Goal: Use online tool/utility: Utilize a website feature to perform a specific function

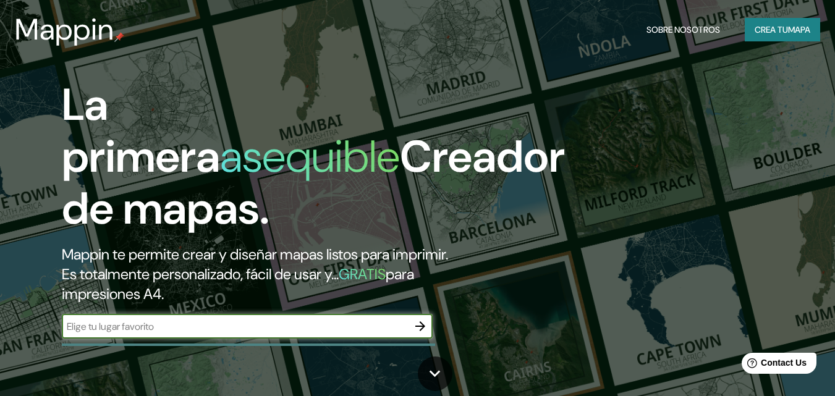
click at [88, 325] on input "text" at bounding box center [235, 327] width 346 height 14
type input "[GEOGRAPHIC_DATA][PERSON_NAME]"
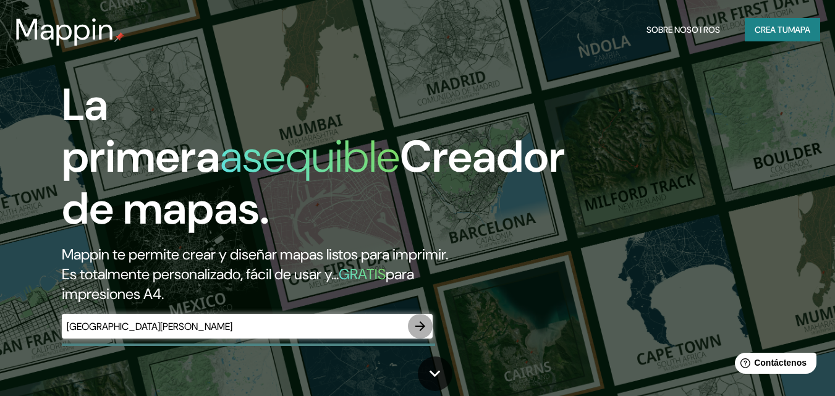
click at [421, 324] on icon "button" at bounding box center [421, 327] width 10 height 10
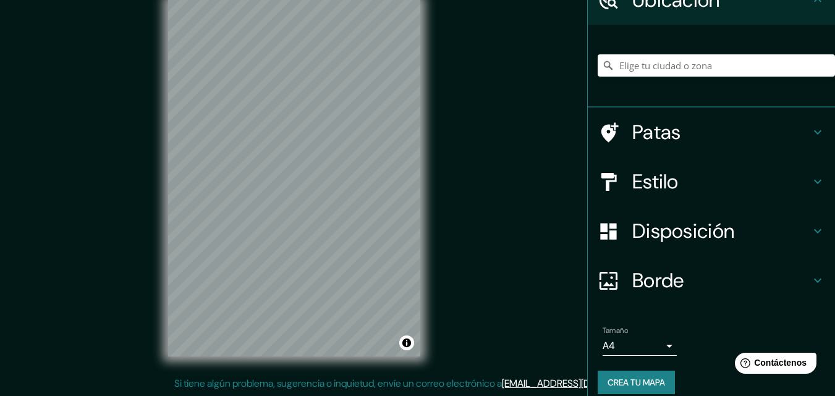
scroll to position [77, 0]
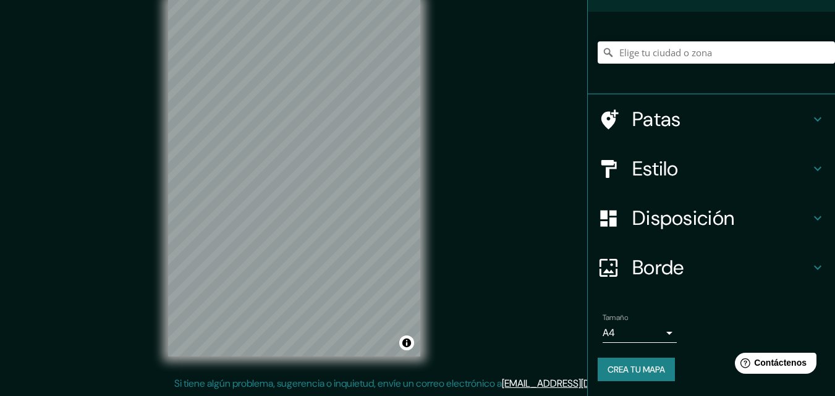
click at [655, 333] on body "Mappin Ubicación Patas Estilo Disposición Borde Elige un borde. Consejo : puede…" at bounding box center [417, 178] width 835 height 396
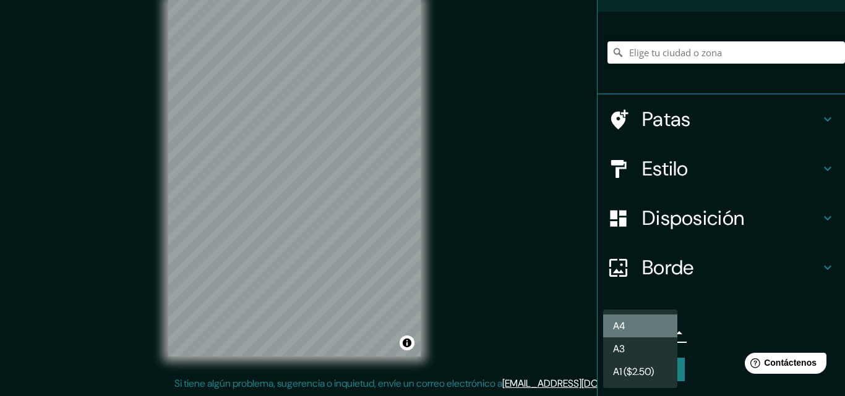
click at [651, 325] on li "A4" at bounding box center [640, 326] width 74 height 23
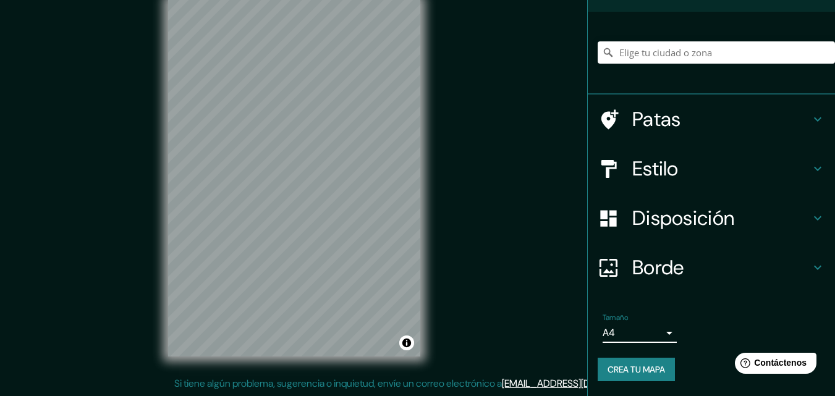
click at [660, 333] on body "Mappin Ubicación Patas Estilo Disposición Borde Elige un borde. Consejo : puede…" at bounding box center [417, 178] width 835 height 396
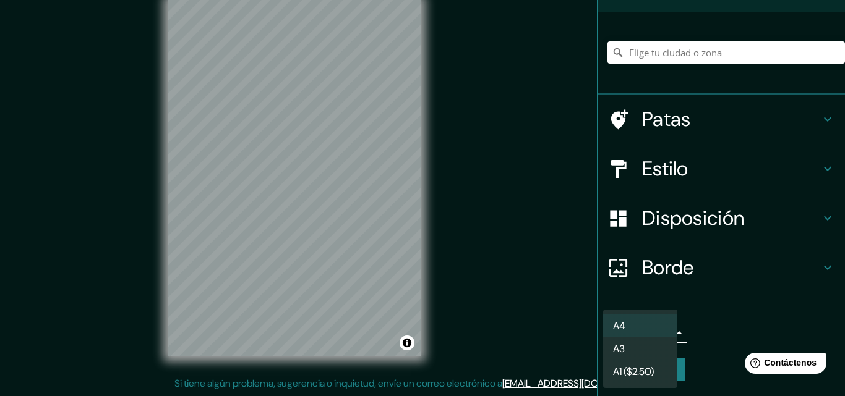
click at [635, 349] on li "A3" at bounding box center [640, 349] width 74 height 23
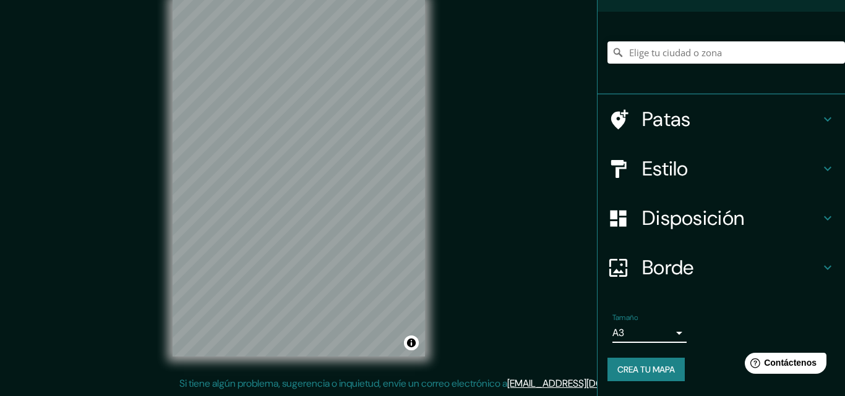
click at [631, 336] on body "Mappin Ubicación Patas Estilo Disposición Borde Elige un borde. Consejo : puede…" at bounding box center [422, 178] width 845 height 396
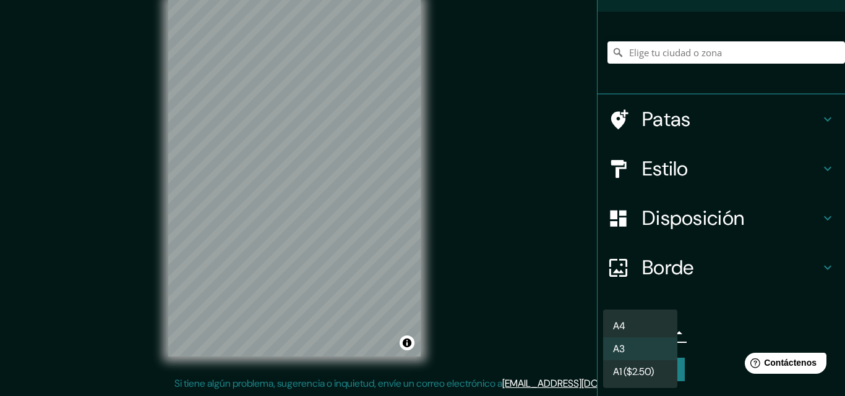
click at [629, 324] on li "A4" at bounding box center [640, 326] width 74 height 23
type input "single"
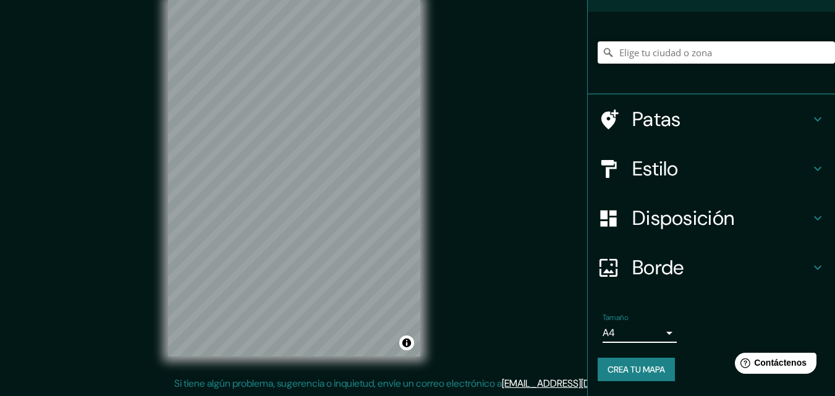
click at [650, 281] on div "Borde" at bounding box center [711, 267] width 247 height 49
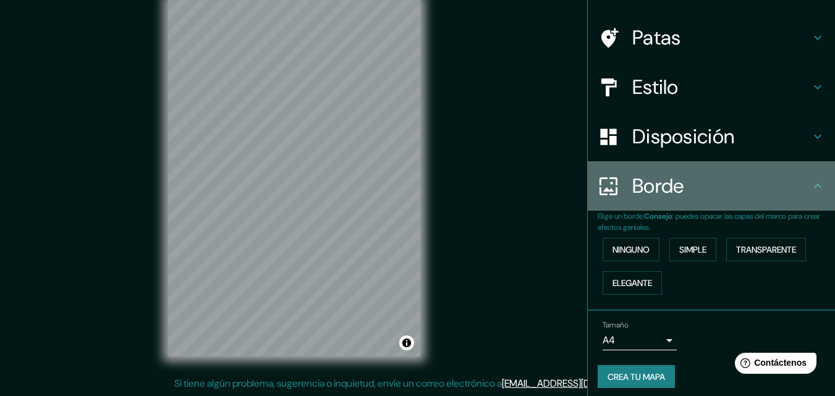
click at [639, 179] on font "Borde" at bounding box center [659, 186] width 52 height 26
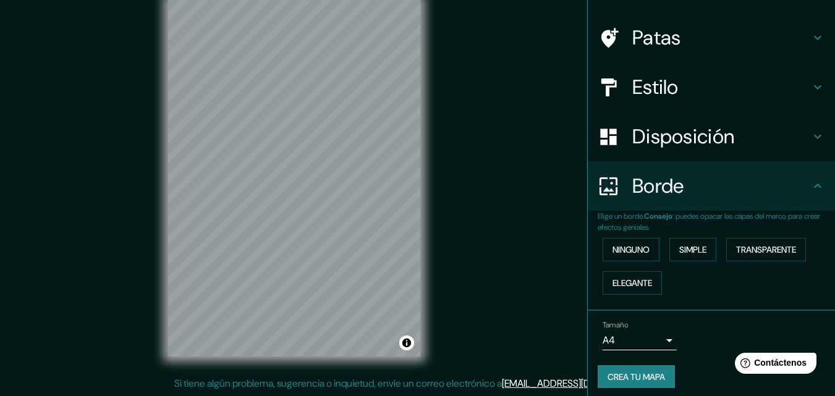
click at [653, 137] on font "Disposición" at bounding box center [684, 137] width 102 height 26
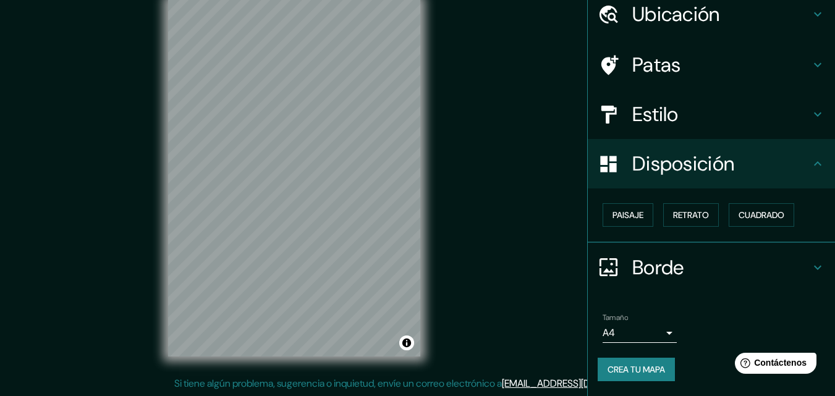
scroll to position [49, 0]
click at [688, 171] on font "Disposición" at bounding box center [684, 164] width 102 height 26
click at [626, 216] on font "Paisaje" at bounding box center [628, 215] width 31 height 11
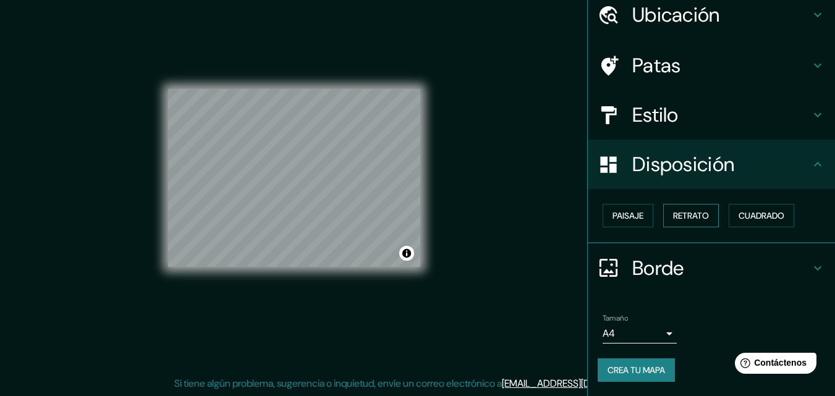
click at [663, 216] on button "Retrato" at bounding box center [691, 215] width 56 height 23
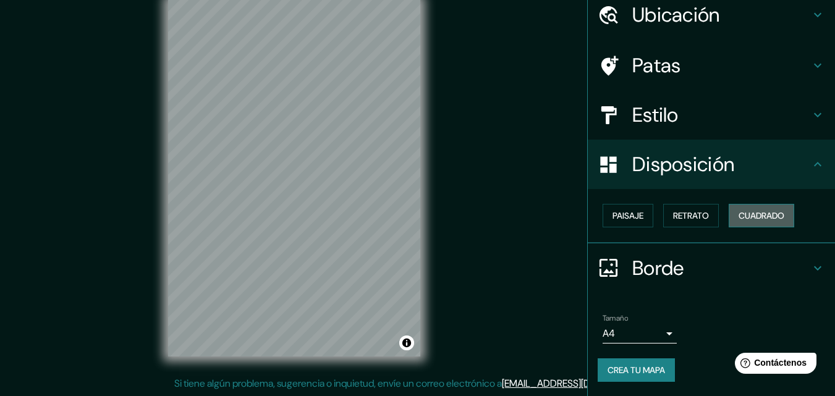
click at [731, 215] on button "Cuadrado" at bounding box center [762, 215] width 66 height 23
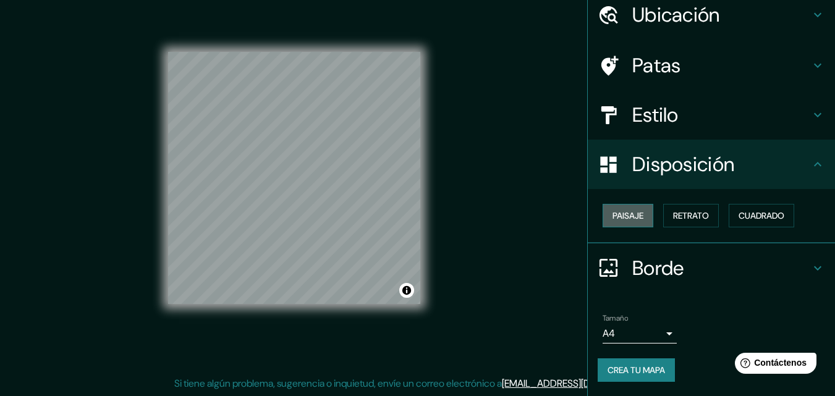
click at [633, 226] on button "Paisaje" at bounding box center [628, 215] width 51 height 23
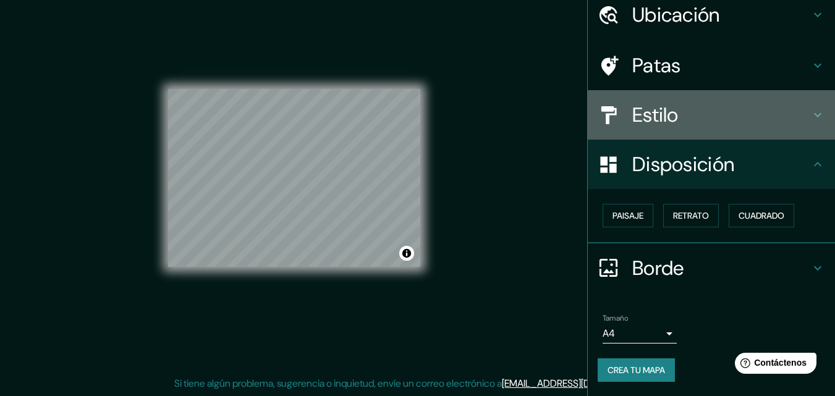
click at [662, 118] on font "Estilo" at bounding box center [656, 115] width 46 height 26
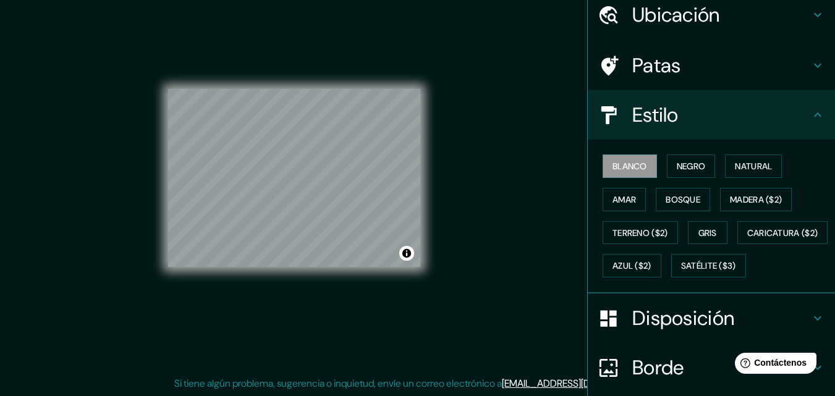
click at [685, 178] on div "Blanco Negro Natural Amar Bosque Madera ($2) Terreno ($2) Gris Caricatura ($2) …" at bounding box center [716, 216] width 237 height 133
click at [677, 172] on font "Negro" at bounding box center [691, 166] width 29 height 11
click at [616, 166] on font "Blanco" at bounding box center [630, 166] width 35 height 11
click at [678, 198] on font "Bosque" at bounding box center [683, 199] width 35 height 11
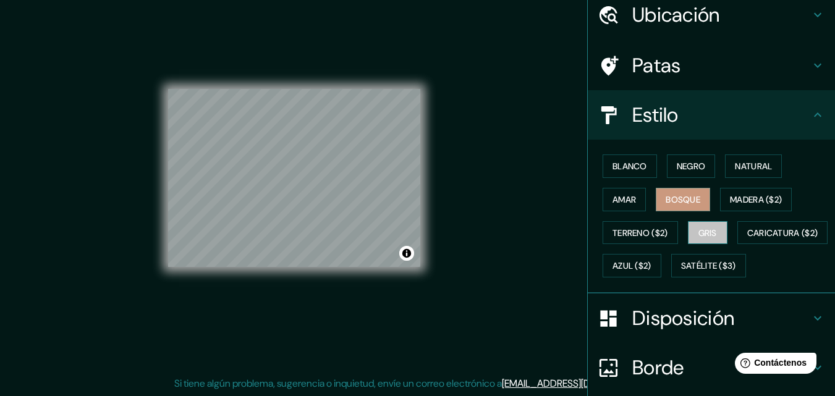
click at [712, 236] on font "Gris" at bounding box center [708, 233] width 19 height 11
click at [616, 176] on button "Blanco" at bounding box center [630, 166] width 54 height 23
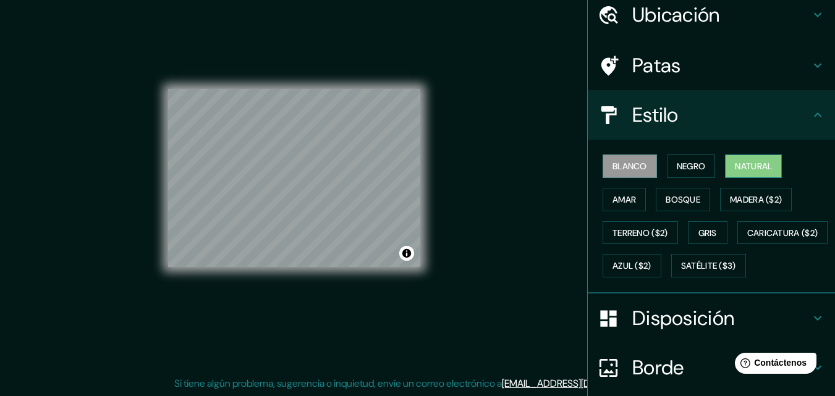
click at [740, 167] on font "Natural" at bounding box center [753, 166] width 37 height 11
click at [741, 201] on font "Madera ($2)" at bounding box center [756, 199] width 52 height 11
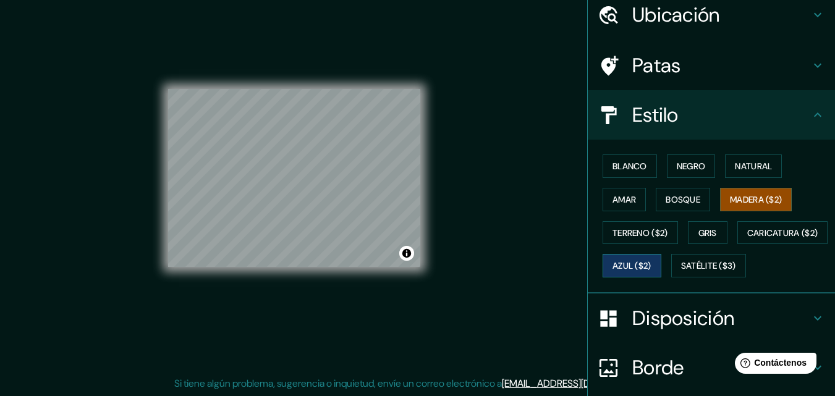
click at [662, 255] on button "Azul ($2)" at bounding box center [632, 265] width 59 height 23
click at [652, 270] on font "Azul ($2)" at bounding box center [632, 266] width 39 height 11
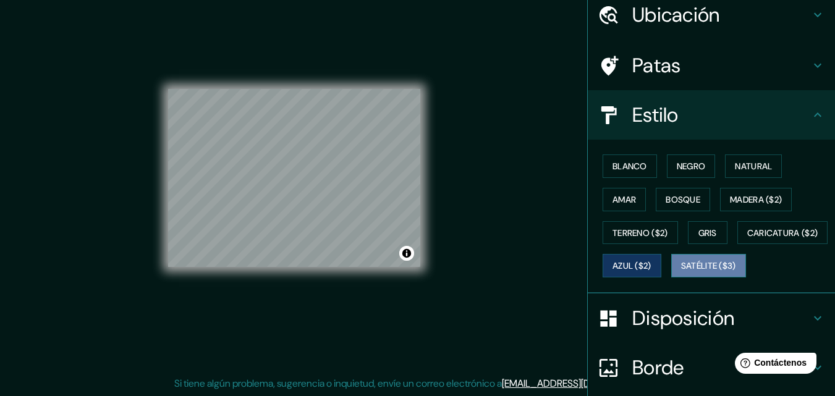
click at [681, 272] on font "Satélite ($3)" at bounding box center [708, 266] width 55 height 11
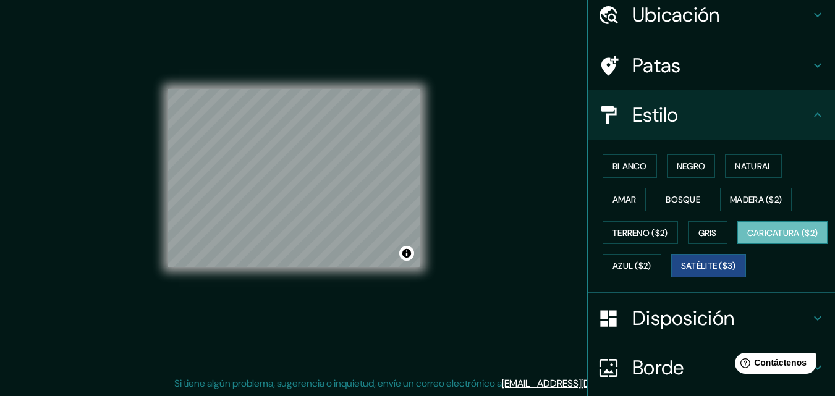
click at [748, 239] on font "Caricatura ($2)" at bounding box center [783, 233] width 71 height 11
click at [615, 202] on font "Amar" at bounding box center [624, 199] width 23 height 11
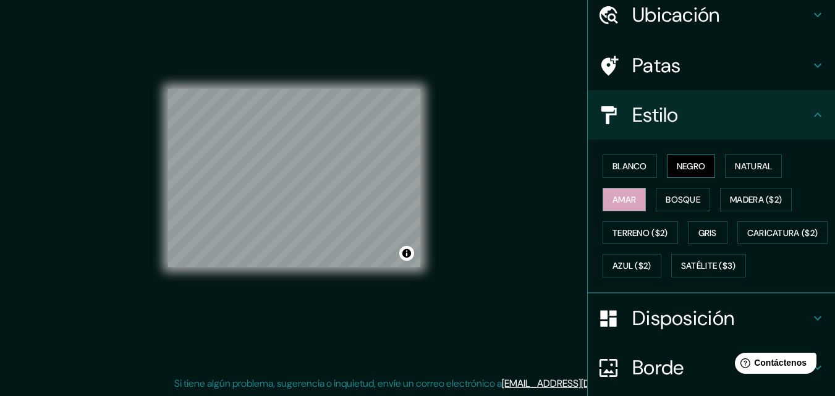
click at [677, 164] on font "Negro" at bounding box center [691, 166] width 29 height 11
click at [625, 166] on font "Blanco" at bounding box center [630, 166] width 35 height 11
